Goal: Task Accomplishment & Management: Complete application form

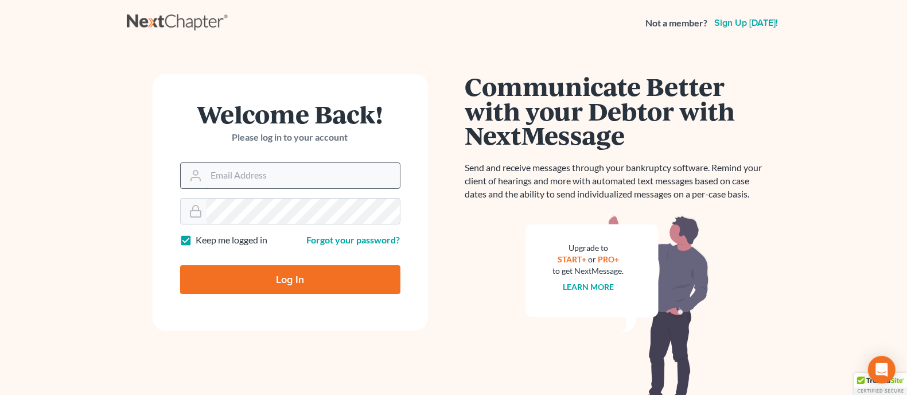
click at [278, 170] on input "Email Address" at bounding box center [302, 175] width 193 height 25
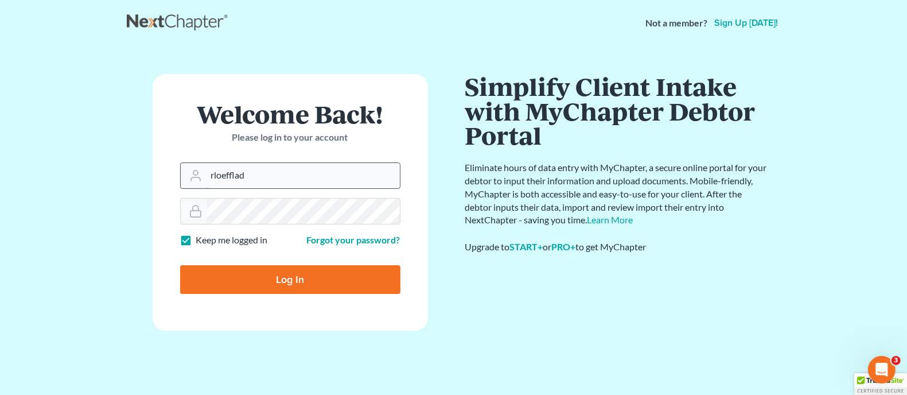
type input "[EMAIL_ADDRESS][PERSON_NAME][DOMAIN_NAME]"
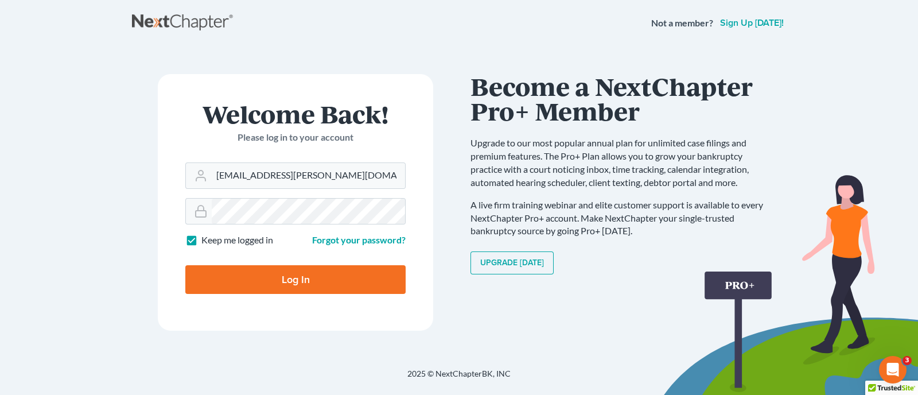
click at [248, 283] on input "Log In" at bounding box center [295, 279] width 220 height 29
type input "Thinking..."
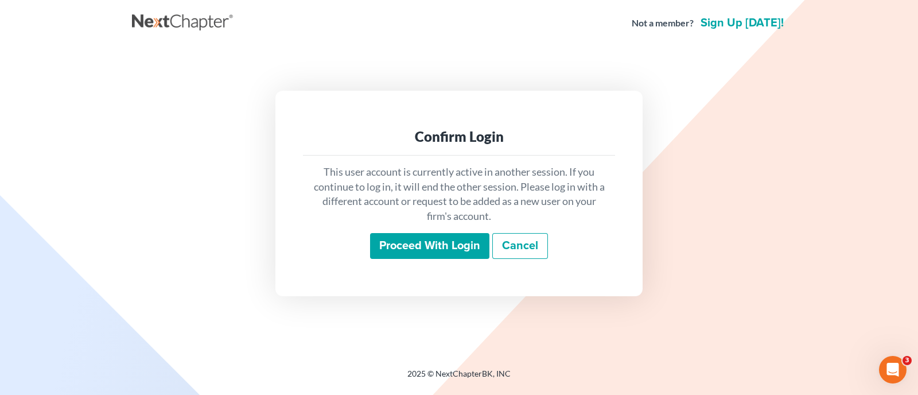
click at [434, 244] on input "Proceed with login" at bounding box center [429, 246] width 119 height 26
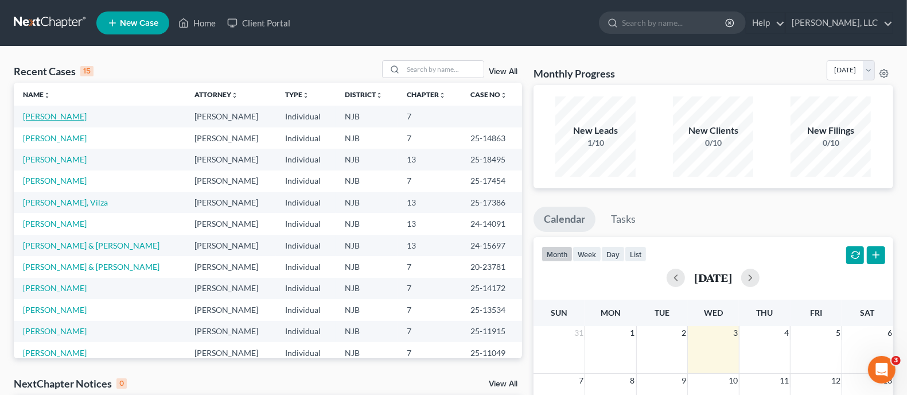
click at [58, 118] on link "[PERSON_NAME]" at bounding box center [55, 116] width 64 height 10
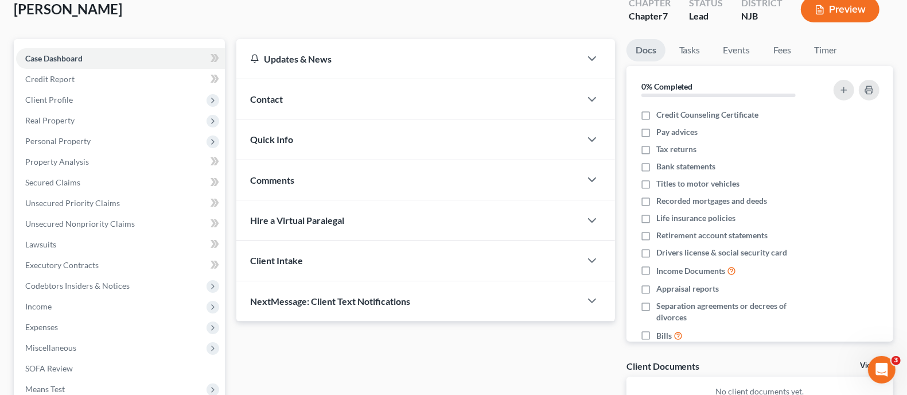
scroll to position [143, 0]
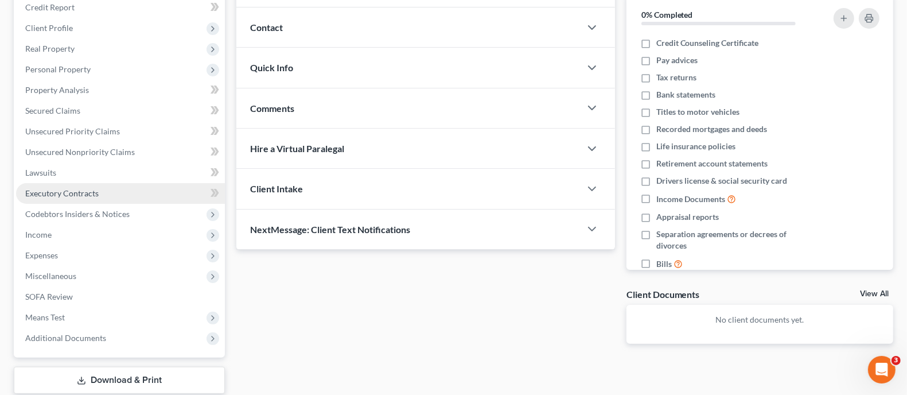
click at [80, 188] on span "Executory Contracts" at bounding box center [61, 193] width 73 height 10
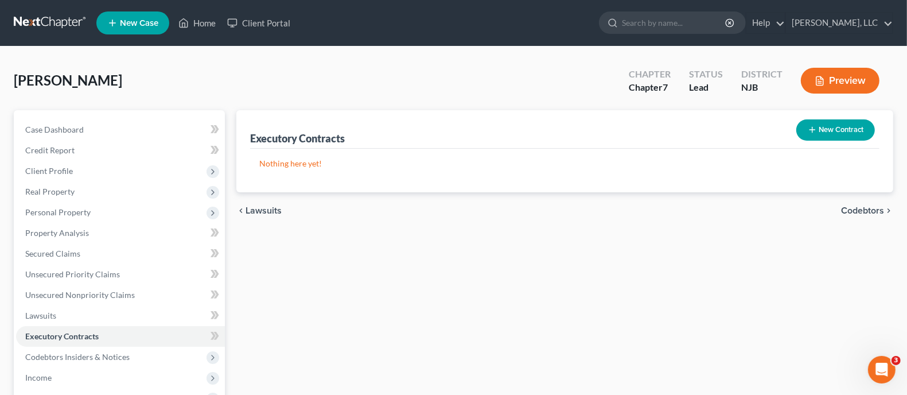
click at [840, 129] on button "New Contract" at bounding box center [835, 129] width 79 height 21
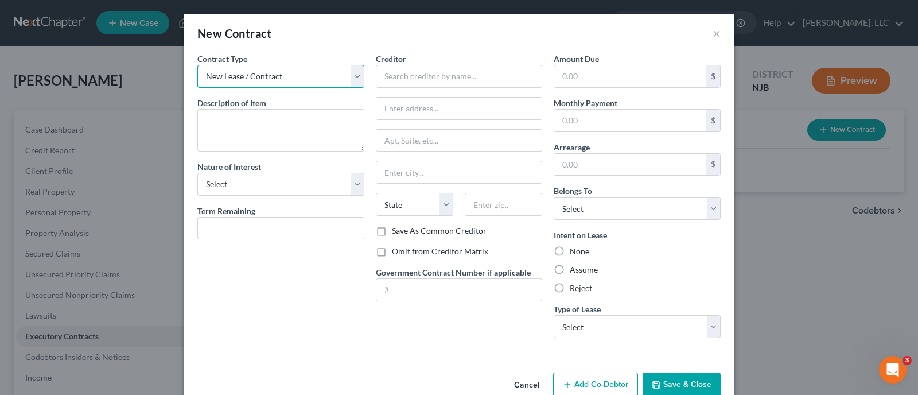
click at [348, 75] on select "New Lease / Contract New Timeshare" at bounding box center [280, 76] width 167 height 23
click at [197, 65] on select "New Lease / Contract New Timeshare" at bounding box center [280, 76] width 167 height 23
click at [277, 131] on textarea at bounding box center [280, 130] width 167 height 42
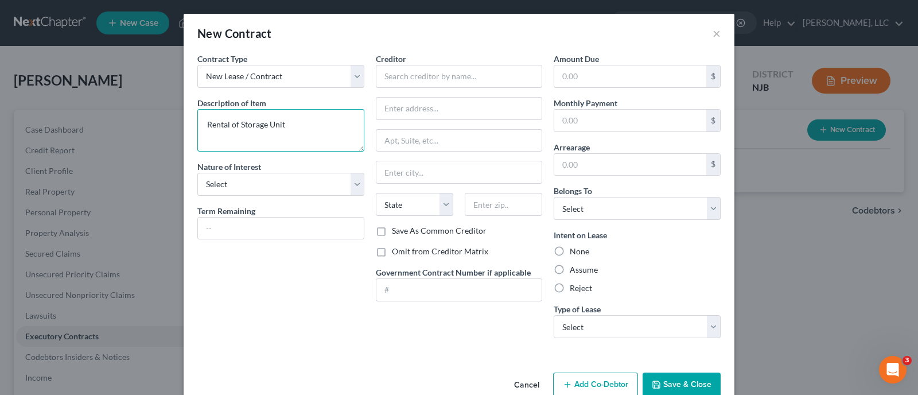
type textarea "Rental of Storage Unit"
click at [360, 177] on div "Contract Type New Lease / Contract New Timeshare Description of non-residential…" at bounding box center [281, 200] width 178 height 294
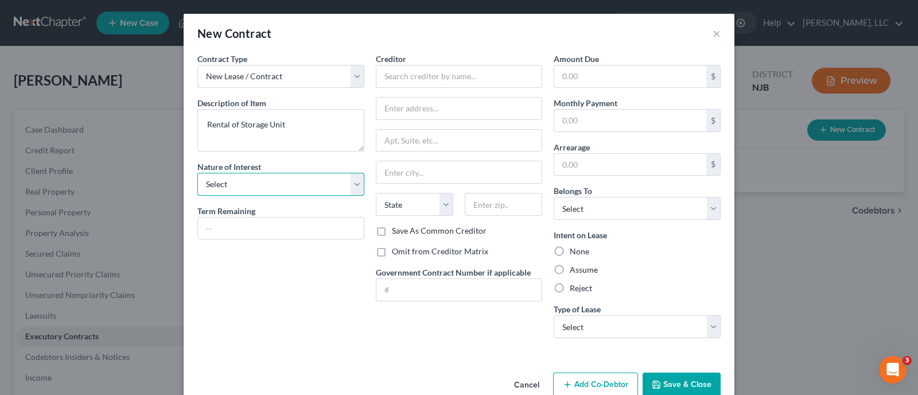
click at [356, 183] on select "Select Purchaser Agent Lessor Lessee" at bounding box center [280, 184] width 167 height 23
select select "3"
click at [197, 173] on select "Select Purchaser Agent Lessor Lessee" at bounding box center [280, 184] width 167 height 23
click at [417, 71] on input "text" at bounding box center [459, 76] width 167 height 23
paste input "CubeSmart Self Storage"
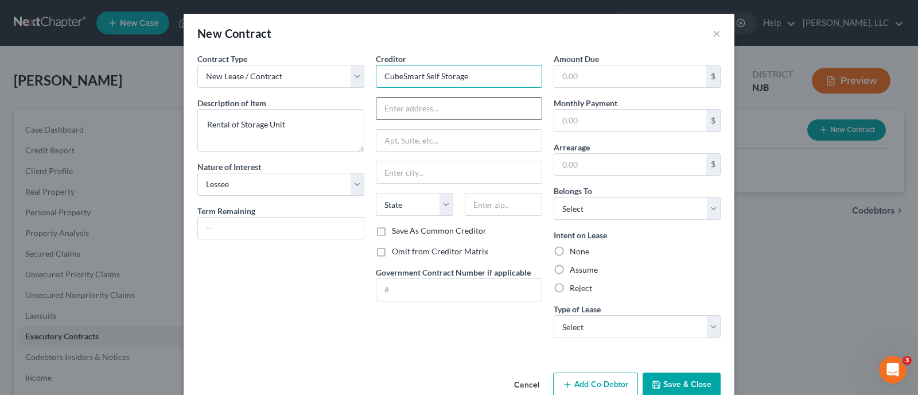
type input "CubeSmart Self Storage"
click at [401, 112] on input "text" at bounding box center [459, 108] width 166 height 22
type input "[STREET_ADDRESS]"
type input "[GEOGRAPHIC_DATA]"
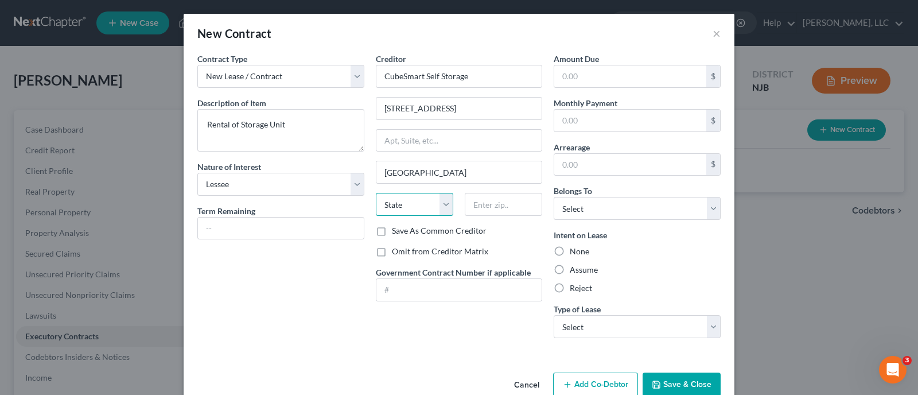
click at [442, 200] on select "State [US_STATE] AK AR AZ CA CO CT DE DC [GEOGRAPHIC_DATA] [GEOGRAPHIC_DATA] GU…" at bounding box center [414, 204] width 77 height 23
select select "33"
click at [376, 193] on select "State [US_STATE] AK AR AZ CA CO CT DE DC [GEOGRAPHIC_DATA] [GEOGRAPHIC_DATA] GU…" at bounding box center [414, 204] width 77 height 23
click at [516, 200] on input "text" at bounding box center [503, 204] width 77 height 23
type input "08234"
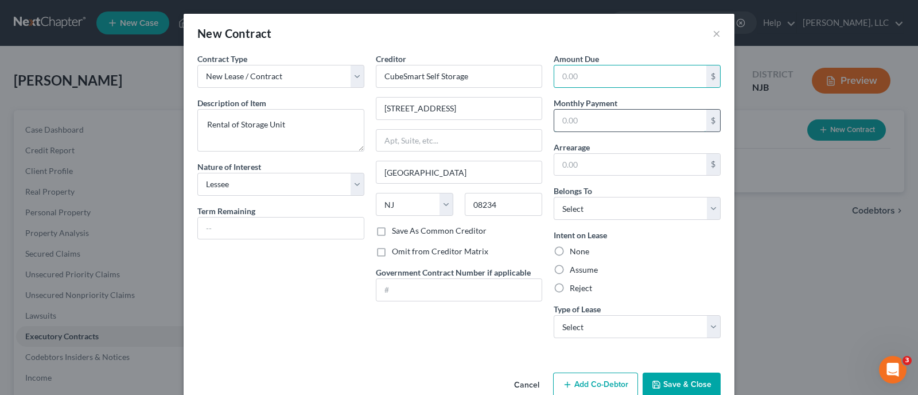
click at [592, 120] on input "text" at bounding box center [630, 121] width 152 height 22
type input "218.00"
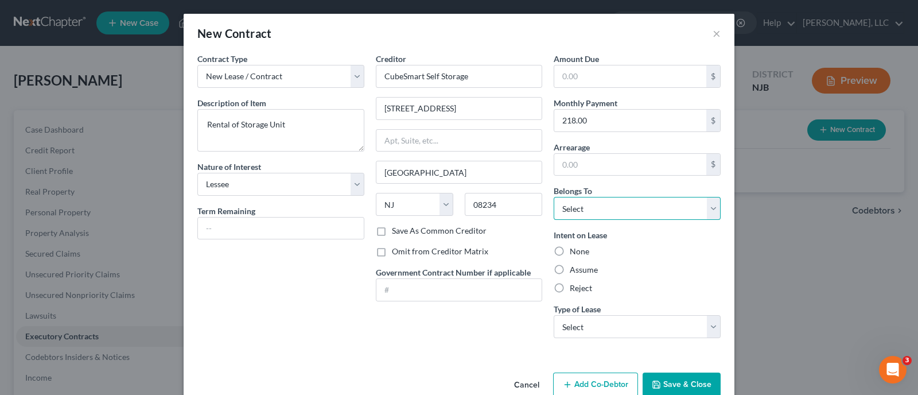
click at [711, 214] on select "Select Debtor 1 Only Debtor 2 Only Debtor 1 And Debtor 2 Only At Least One Of T…" at bounding box center [636, 208] width 167 height 23
select select "0"
click at [553, 197] on select "Select Debtor 1 Only Debtor 2 Only Debtor 1 And Debtor 2 Only At Least One Of T…" at bounding box center [636, 208] width 167 height 23
click at [570, 267] on label "Assume" at bounding box center [584, 269] width 28 height 11
click at [574, 267] on input "Assume" at bounding box center [577, 267] width 7 height 7
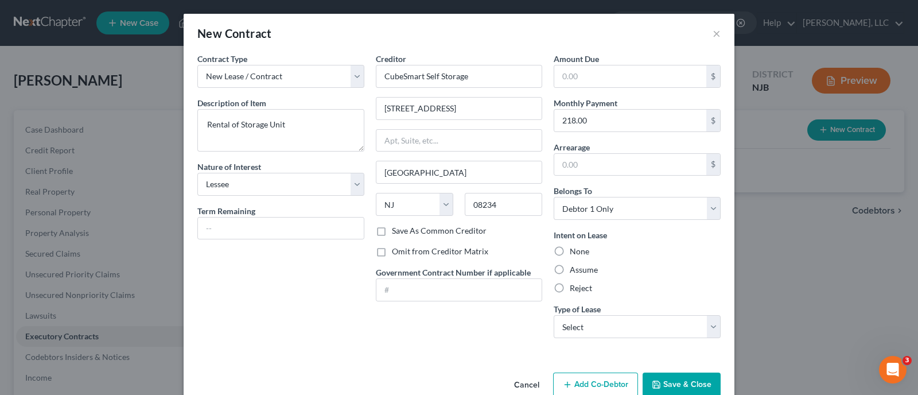
radio input "true"
click at [709, 321] on select "Select Real Estate Car Other" at bounding box center [636, 326] width 167 height 23
select select "2"
click at [553, 315] on select "Select Real Estate Car Other" at bounding box center [636, 326] width 167 height 23
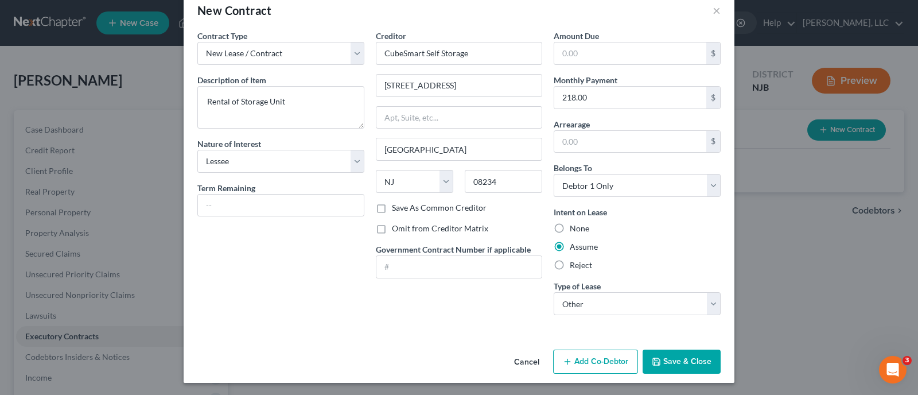
click at [681, 364] on button "Save & Close" at bounding box center [681, 361] width 78 height 24
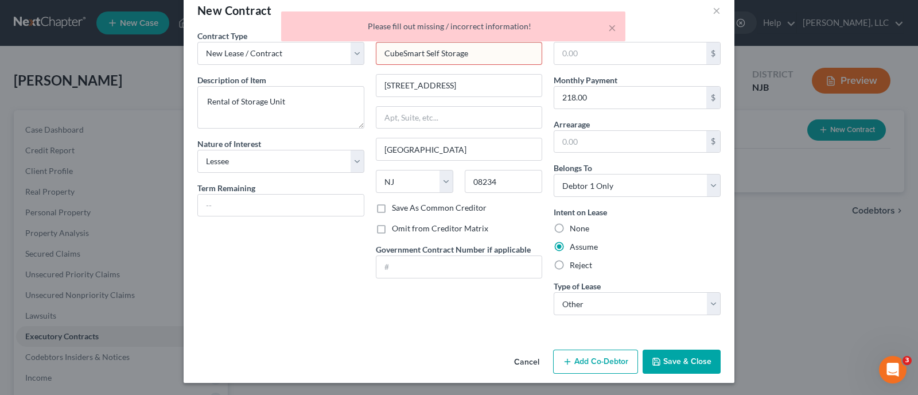
click at [283, 306] on div "Contract Type New Lease / Contract New Timeshare Description of non-residential…" at bounding box center [281, 177] width 178 height 294
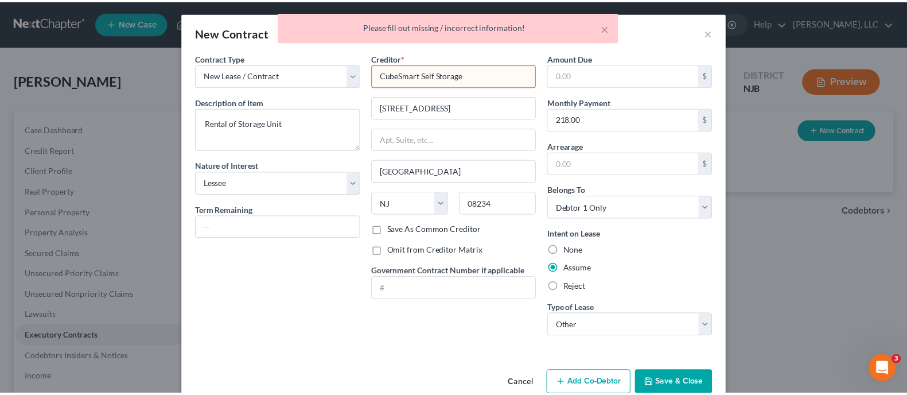
scroll to position [0, 0]
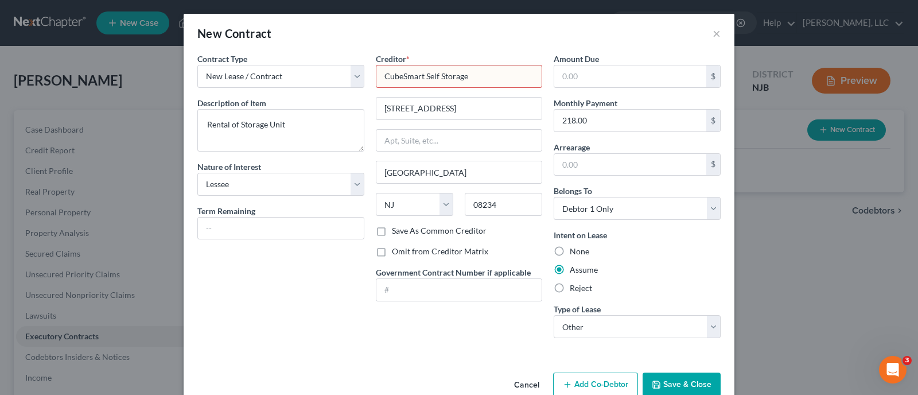
click at [507, 70] on input "CubeSmart Self Storage" at bounding box center [459, 76] width 167 height 23
click at [380, 75] on input "CubeSmart Self Storage" at bounding box center [459, 76] width 167 height 23
click at [674, 384] on button "Save & Close" at bounding box center [681, 384] width 78 height 24
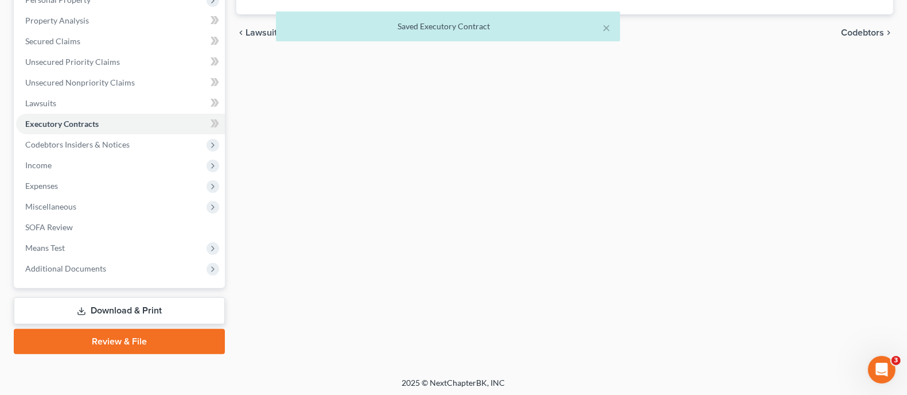
scroll to position [213, 0]
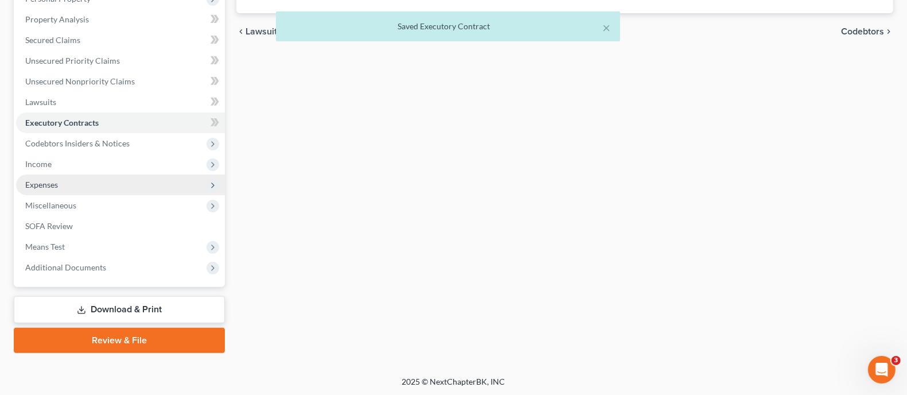
drag, startPoint x: 44, startPoint y: 182, endPoint x: 56, endPoint y: 178, distance: 12.5
click at [44, 182] on span "Expenses" at bounding box center [41, 185] width 33 height 10
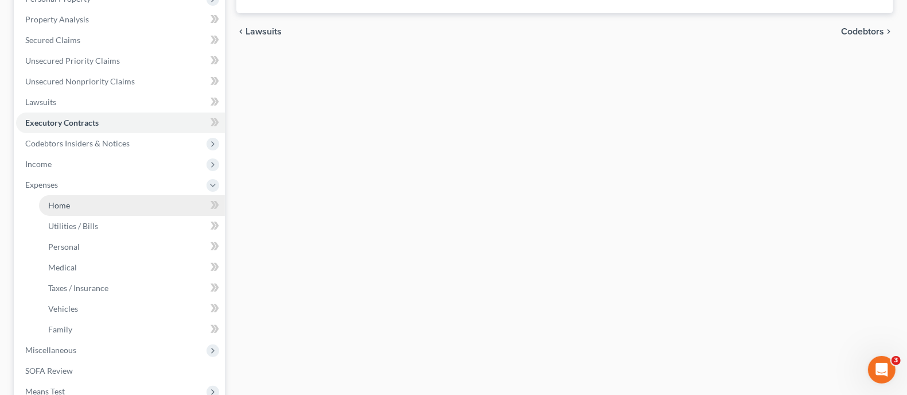
click at [58, 201] on span "Home" at bounding box center [59, 205] width 22 height 10
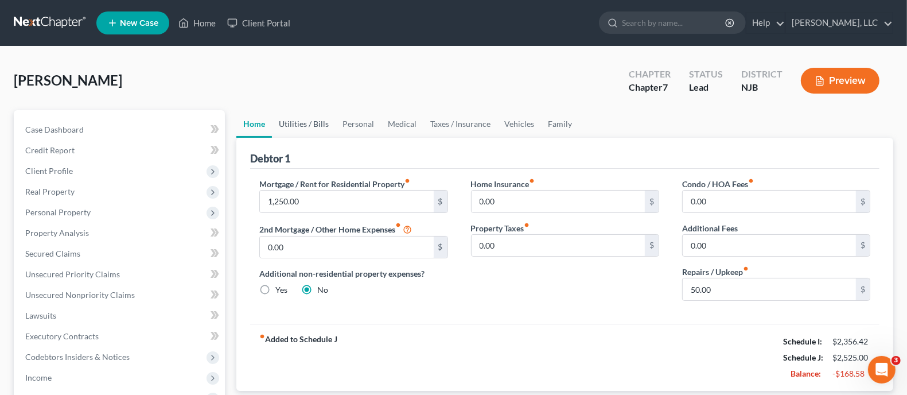
click at [313, 121] on link "Utilities / Bills" at bounding box center [304, 124] width 64 height 28
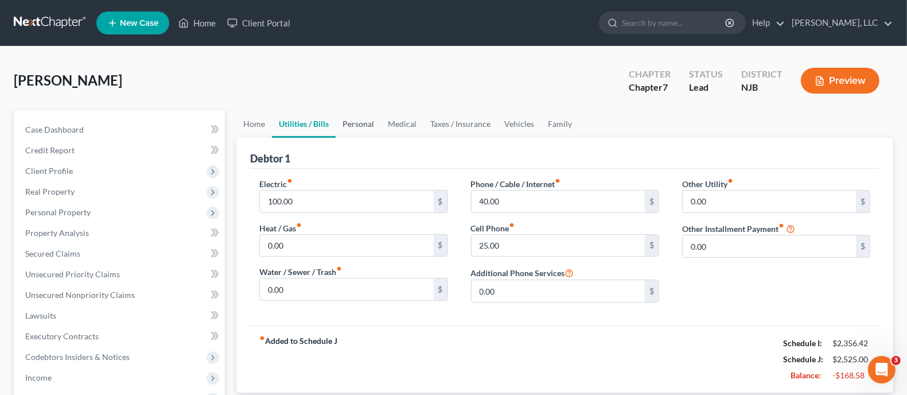
click at [357, 122] on link "Personal" at bounding box center [358, 124] width 45 height 28
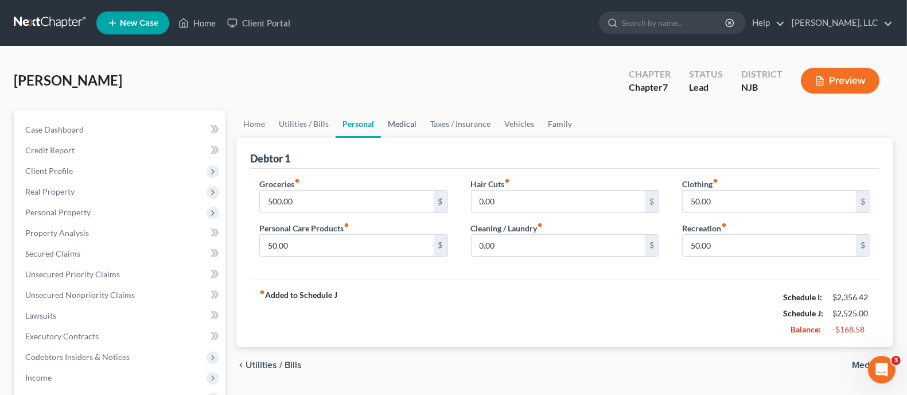
click at [409, 123] on link "Medical" at bounding box center [402, 124] width 42 height 28
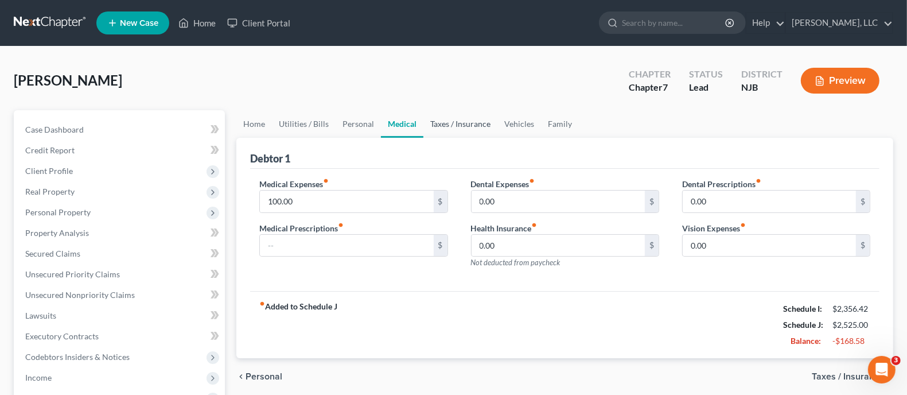
click at [463, 120] on link "Taxes / Insurance" at bounding box center [460, 124] width 74 height 28
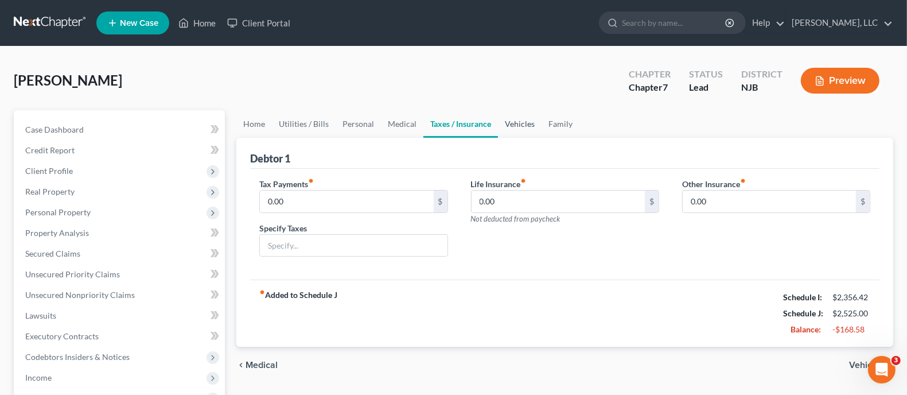
click at [520, 125] on link "Vehicles" at bounding box center [520, 124] width 44 height 28
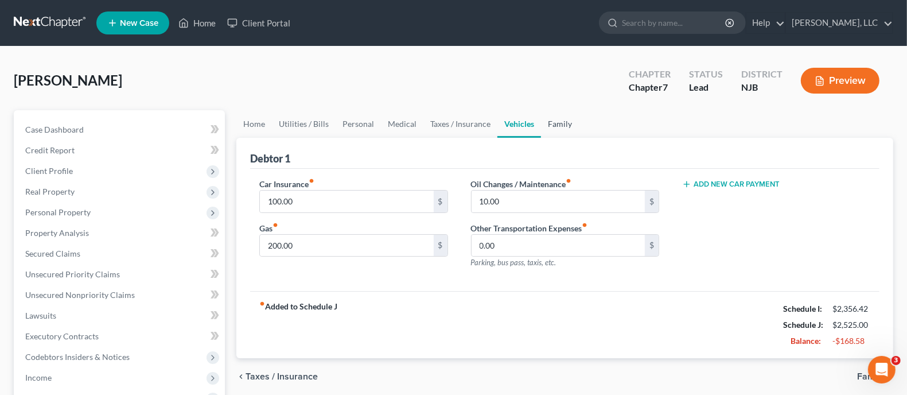
click at [553, 126] on link "Family" at bounding box center [560, 124] width 38 height 28
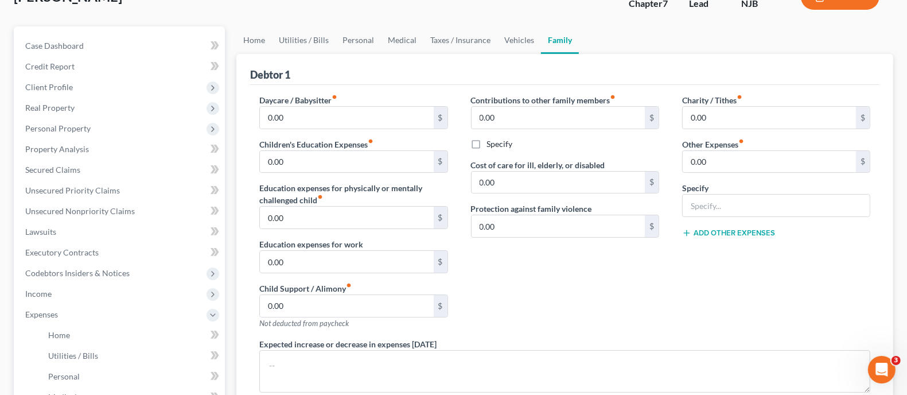
scroll to position [143, 0]
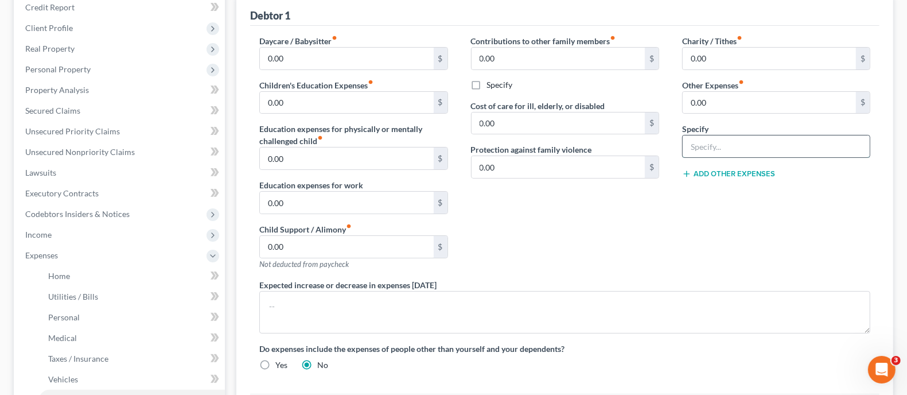
click at [713, 147] on input "text" at bounding box center [775, 146] width 187 height 22
type input "Storage Unit Rental"
click at [764, 108] on input "0.00" at bounding box center [768, 103] width 173 height 22
type input "218.00"
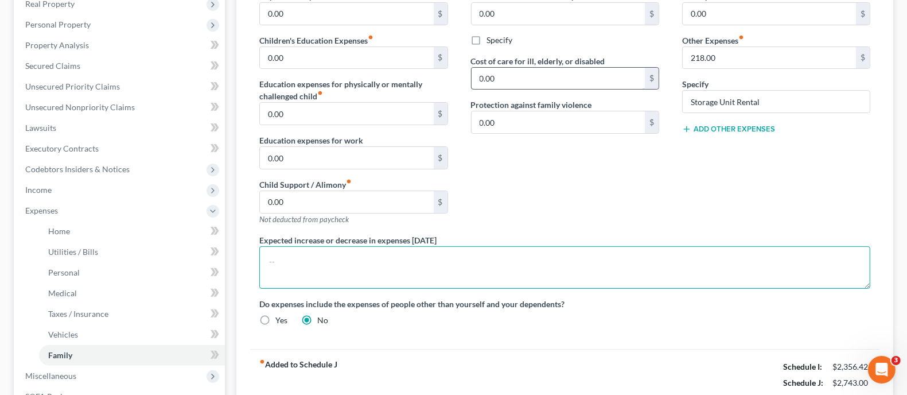
scroll to position [71, 0]
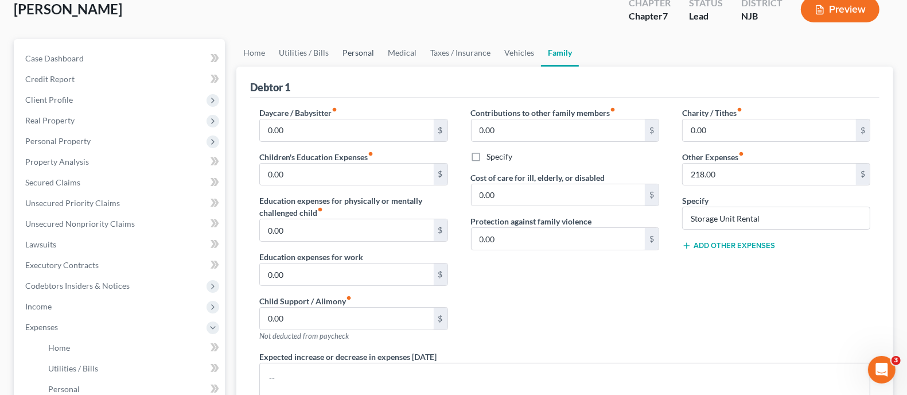
click at [352, 54] on link "Personal" at bounding box center [358, 53] width 45 height 28
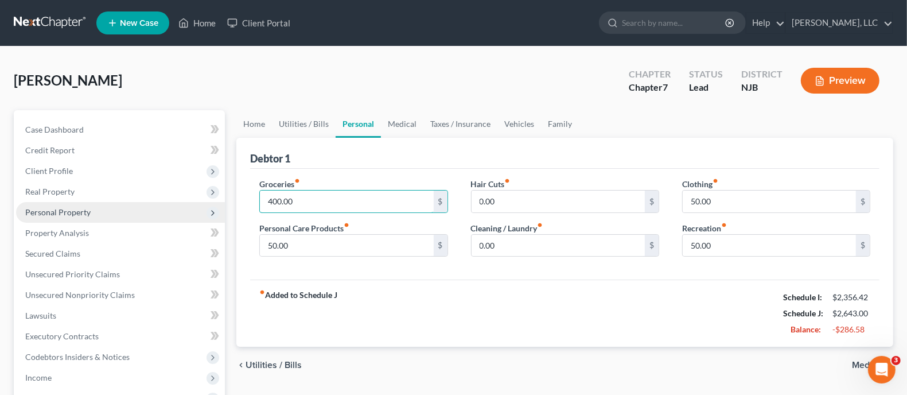
type input "400.00"
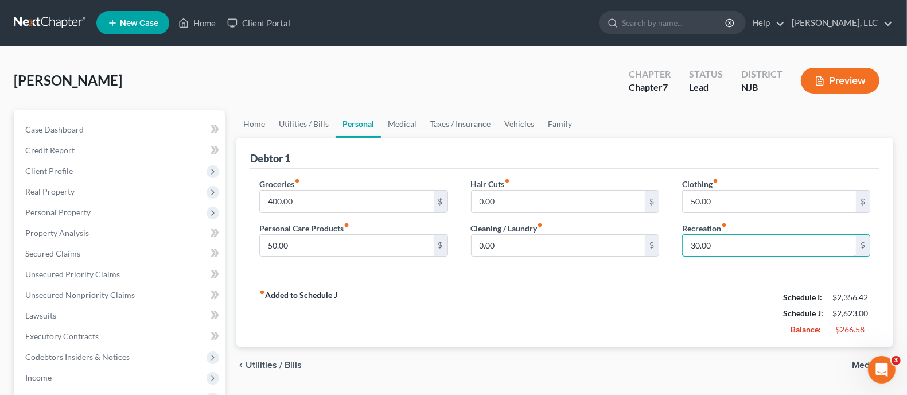
type input "30.00"
click at [404, 117] on link "Medical" at bounding box center [402, 124] width 42 height 28
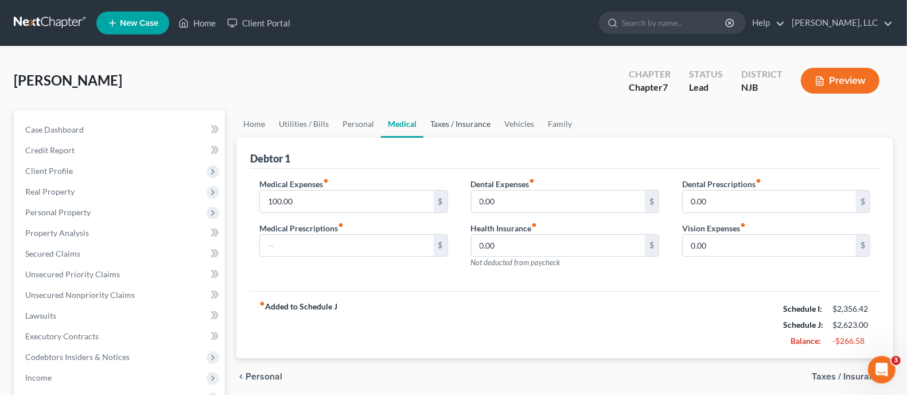
click at [452, 127] on link "Taxes / Insurance" at bounding box center [460, 124] width 74 height 28
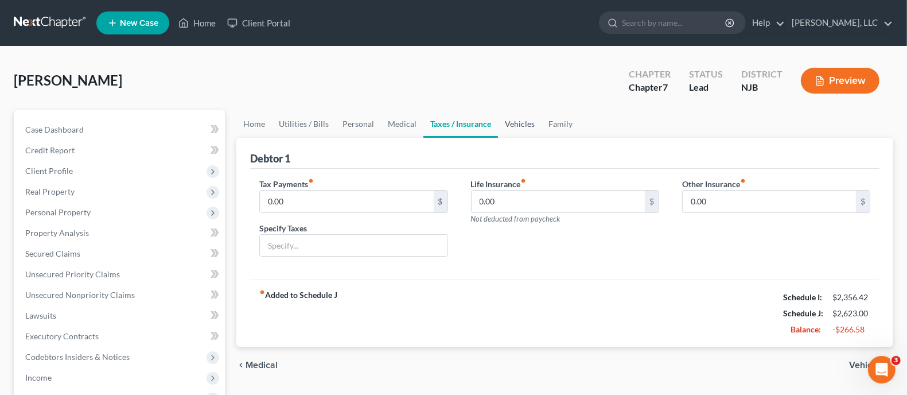
click at [529, 122] on link "Vehicles" at bounding box center [520, 124] width 44 height 28
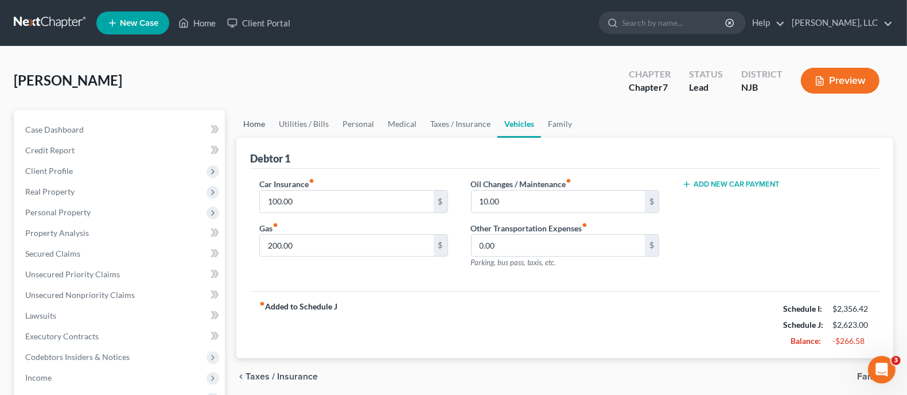
click at [253, 121] on link "Home" at bounding box center [254, 124] width 36 height 28
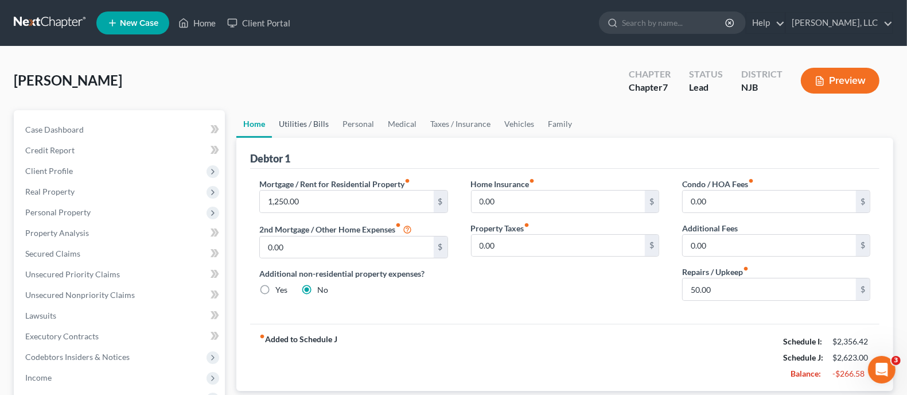
click at [322, 124] on link "Utilities / Bills" at bounding box center [304, 124] width 64 height 28
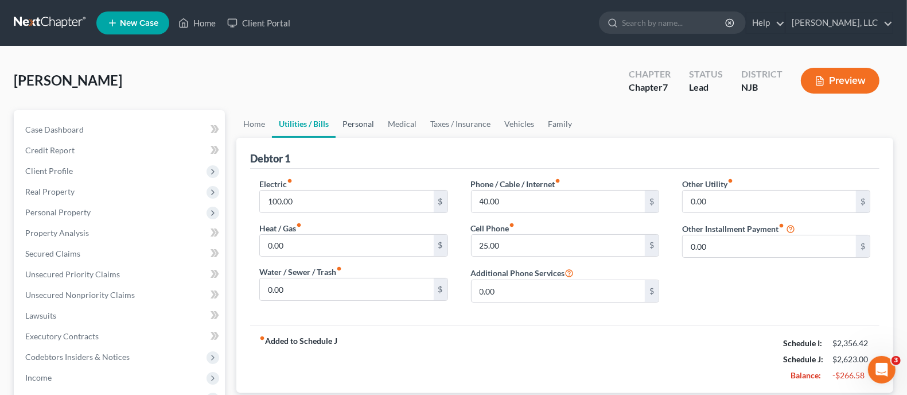
click at [372, 124] on link "Personal" at bounding box center [358, 124] width 45 height 28
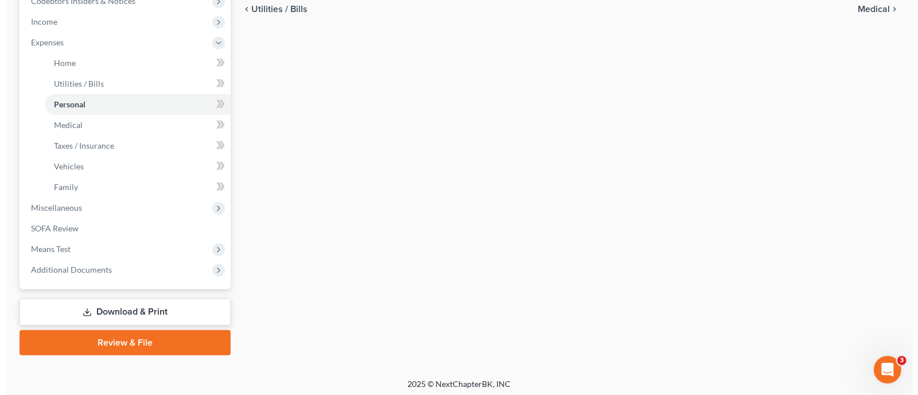
scroll to position [357, 0]
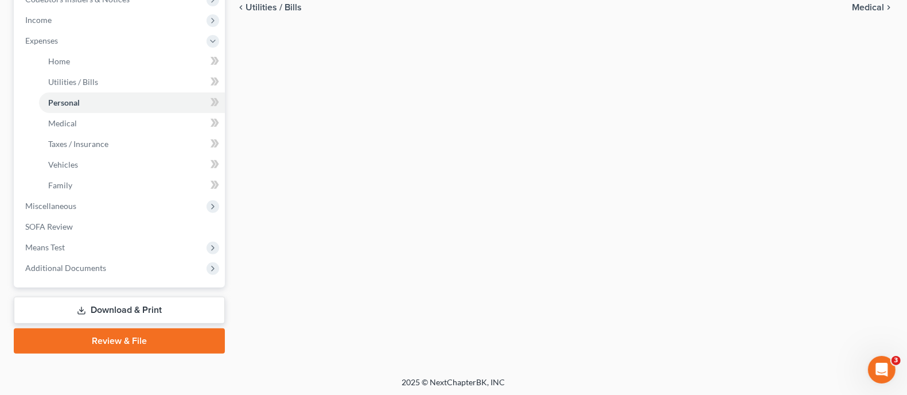
click at [138, 307] on link "Download & Print" at bounding box center [119, 310] width 211 height 27
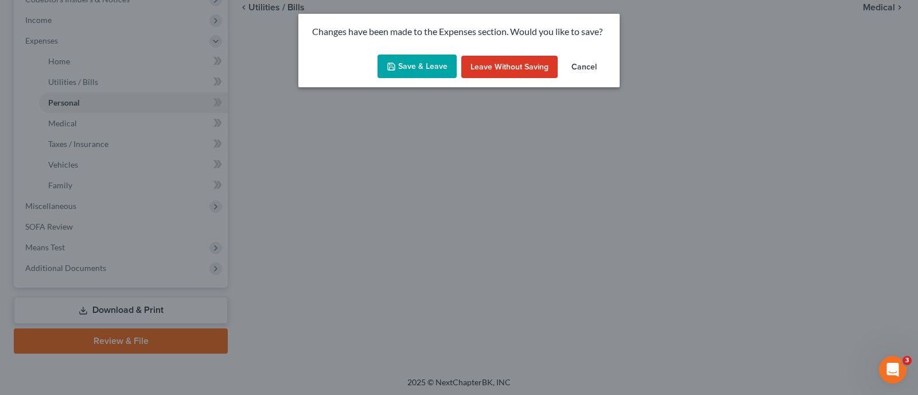
click at [436, 69] on button "Save & Leave" at bounding box center [416, 66] width 79 height 24
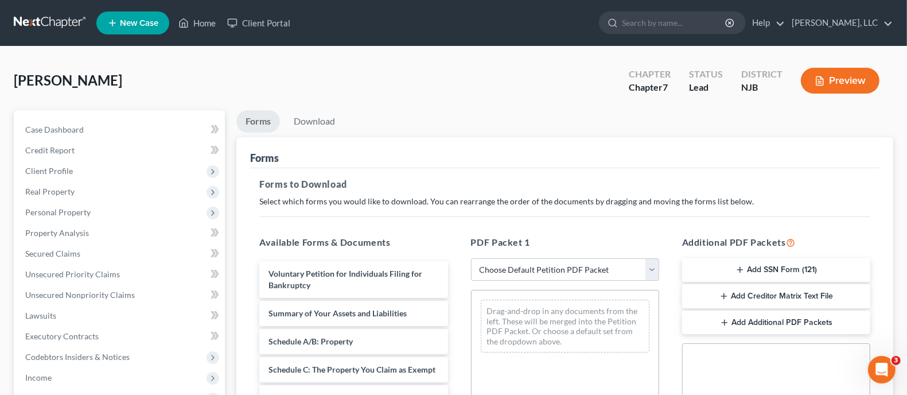
scroll to position [71, 0]
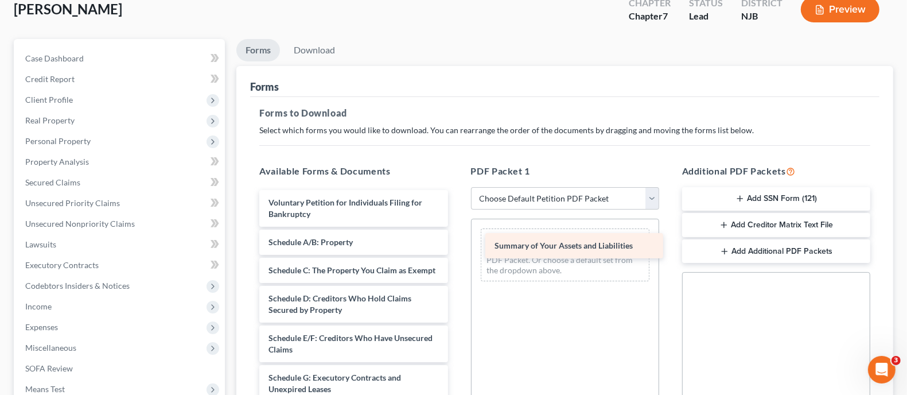
drag, startPoint x: 348, startPoint y: 243, endPoint x: 572, endPoint y: 248, distance: 224.9
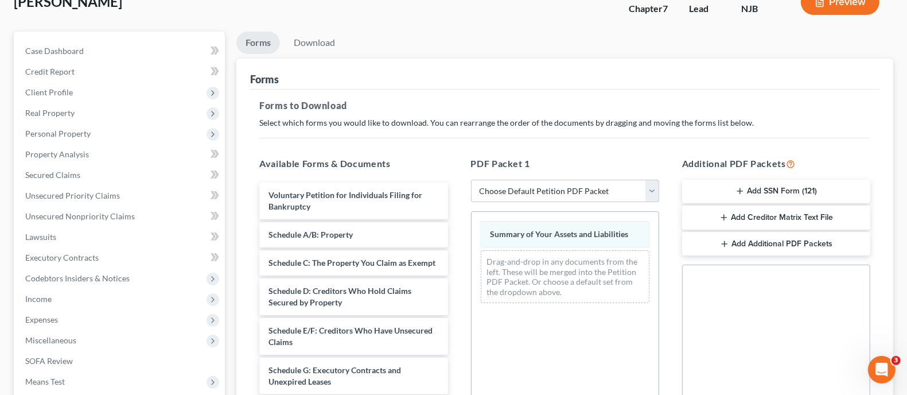
scroll to position [143, 0]
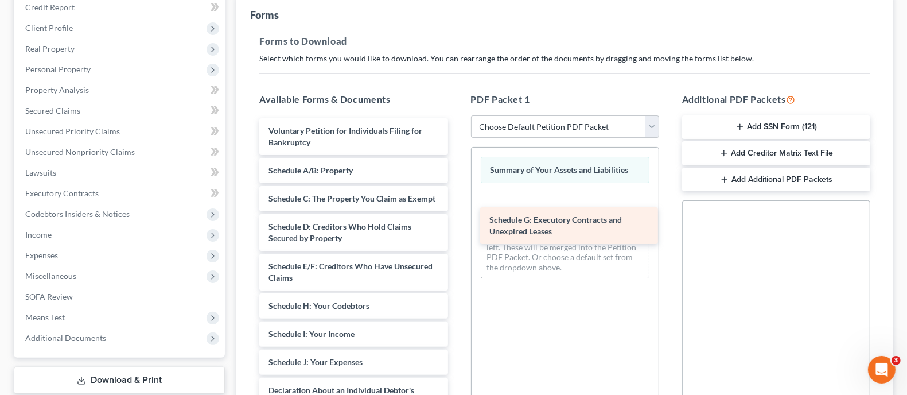
drag, startPoint x: 358, startPoint y: 322, endPoint x: 579, endPoint y: 226, distance: 240.7
click at [457, 226] on div "Schedule G: Executory Contracts and Unexpired Leases Voluntary Petition for Ind…" at bounding box center [353, 387] width 206 height 539
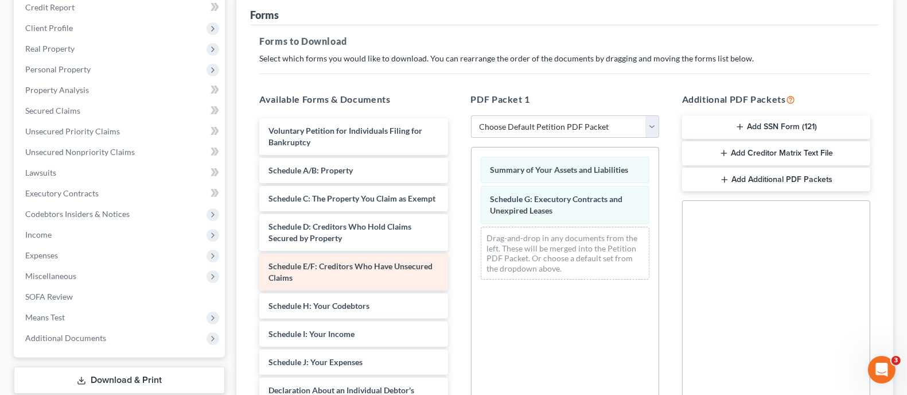
scroll to position [71, 0]
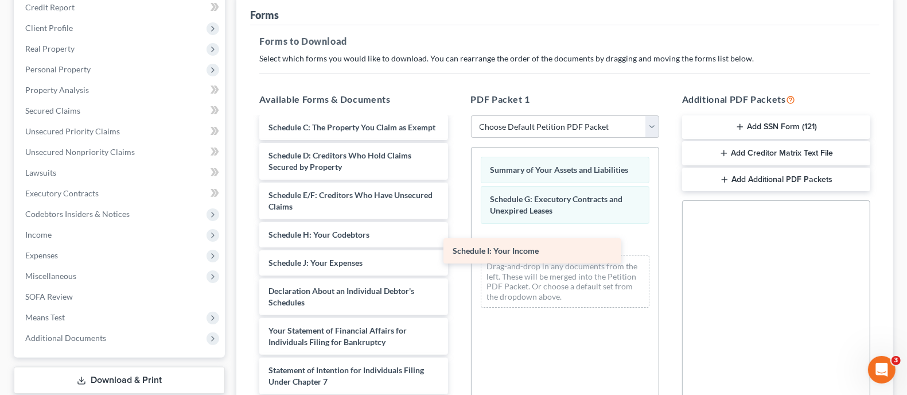
drag, startPoint x: 337, startPoint y: 274, endPoint x: 533, endPoint y: 242, distance: 199.2
click at [457, 244] on div "Schedule I: Your Income Voluntary Petition for Individuals Filing for Bankruptc…" at bounding box center [353, 302] width 206 height 510
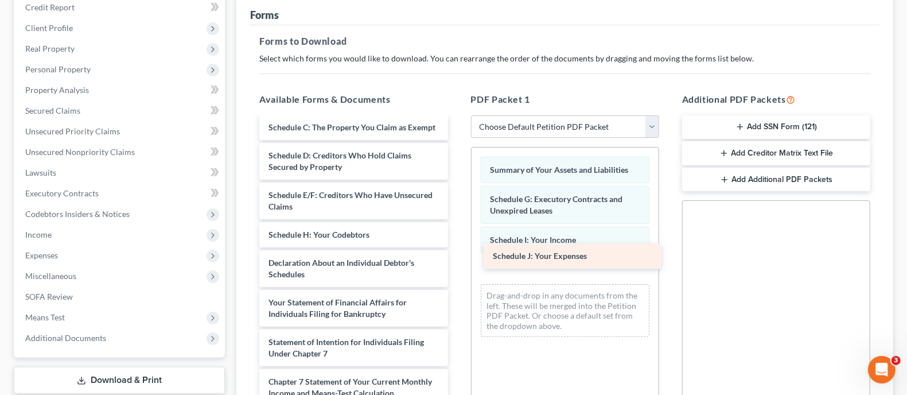
drag, startPoint x: 327, startPoint y: 272, endPoint x: 553, endPoint y: 256, distance: 226.0
click at [457, 256] on div "Schedule J: Your Expenses Voluntary Petition for Individuals Filing for Bankrup…" at bounding box center [353, 288] width 206 height 482
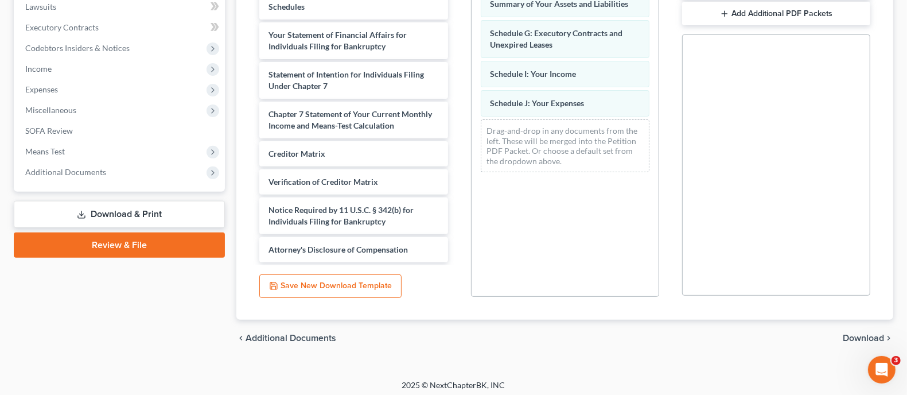
scroll to position [313, 0]
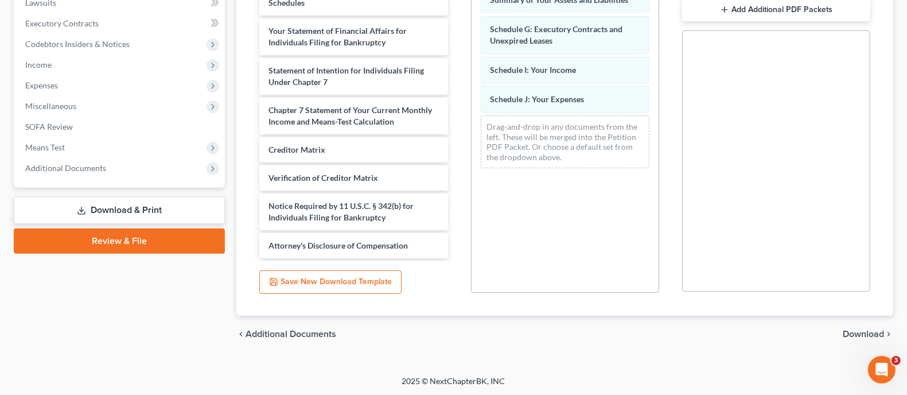
click at [864, 337] on span "Download" at bounding box center [862, 333] width 41 height 9
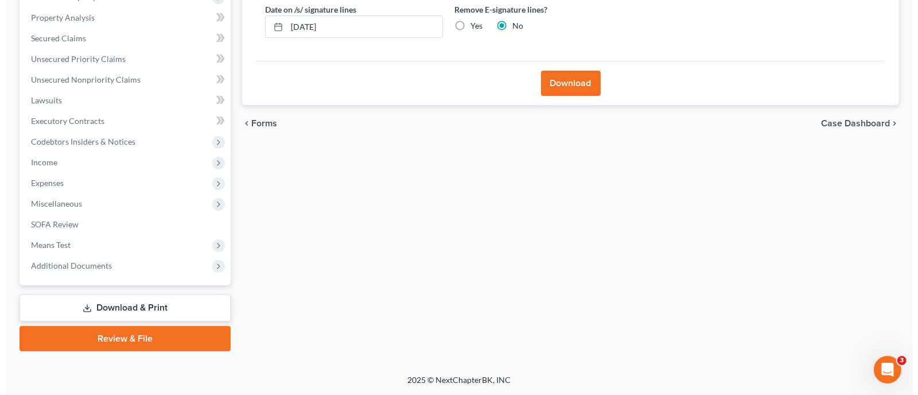
scroll to position [213, 0]
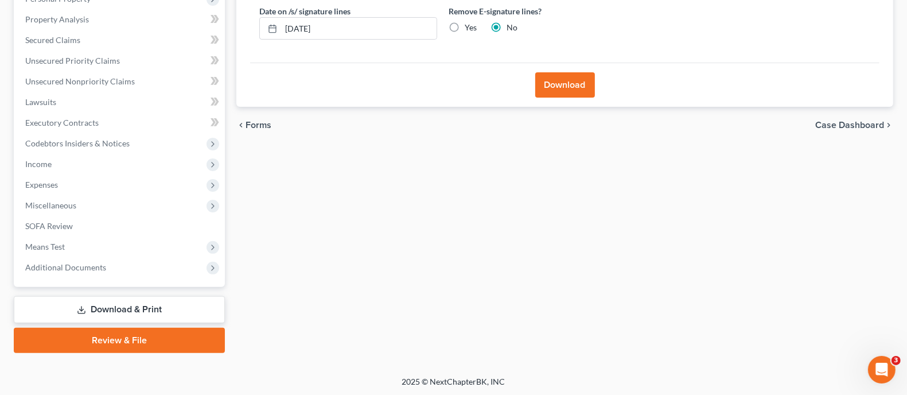
click at [548, 81] on button "Download" at bounding box center [565, 84] width 60 height 25
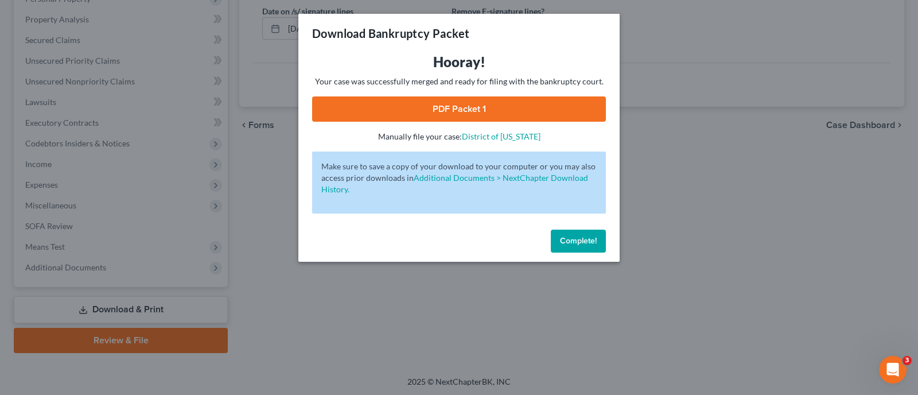
drag, startPoint x: 496, startPoint y: 112, endPoint x: 505, endPoint y: 107, distance: 10.3
click at [496, 112] on link "PDF Packet 1" at bounding box center [459, 108] width 294 height 25
